Goal: Information Seeking & Learning: Learn about a topic

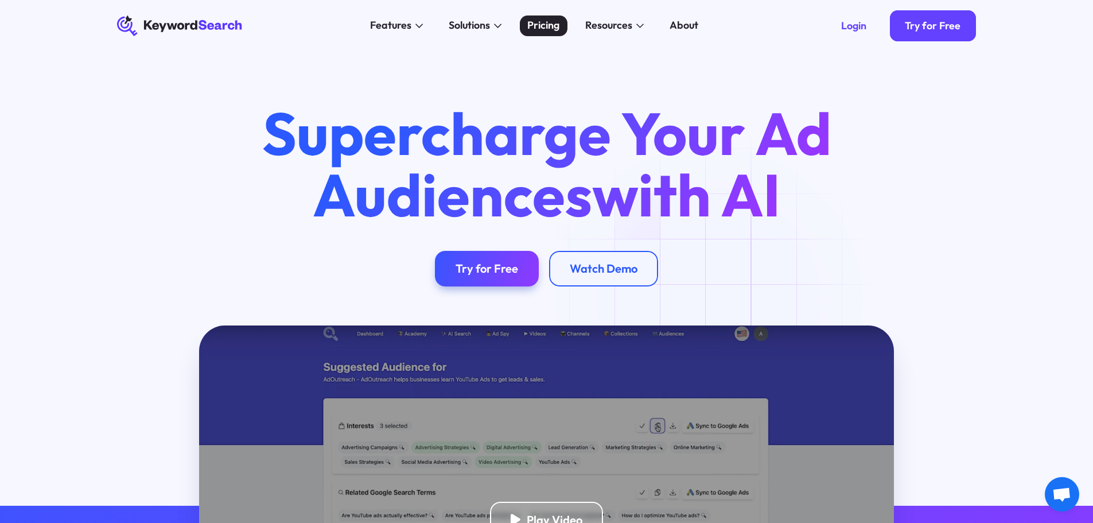
click at [547, 25] on div "Pricing" at bounding box center [543, 25] width 32 height 15
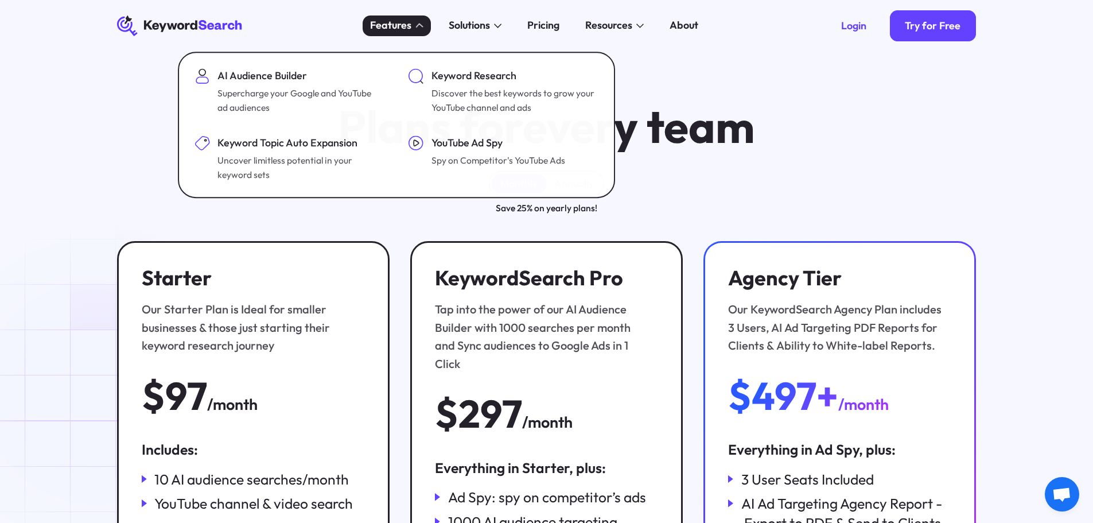
click at [412, 31] on div "Features" at bounding box center [397, 25] width 68 height 21
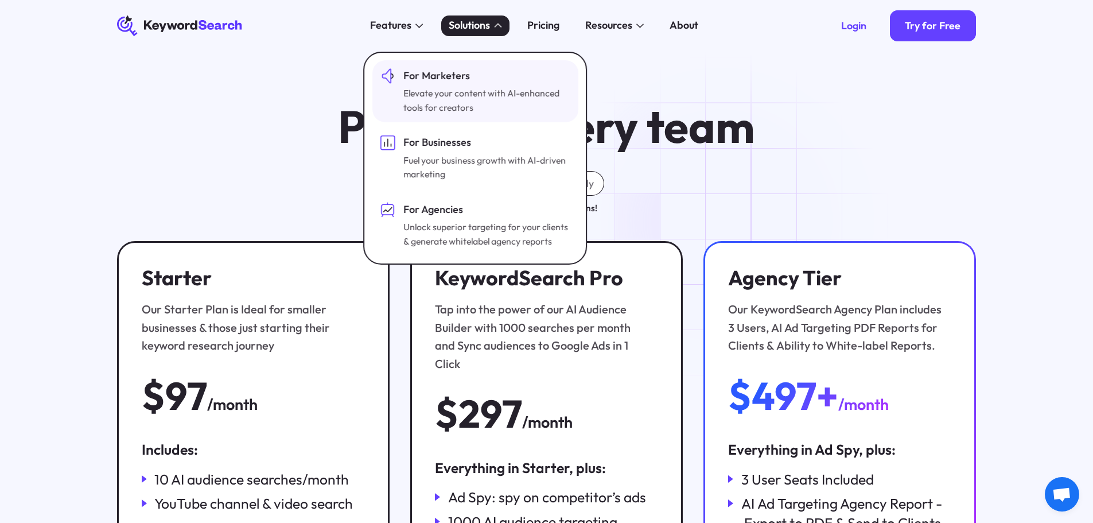
click at [483, 70] on div "For Marketers" at bounding box center [485, 75] width 165 height 15
